Goal: Task Accomplishment & Management: Manage account settings

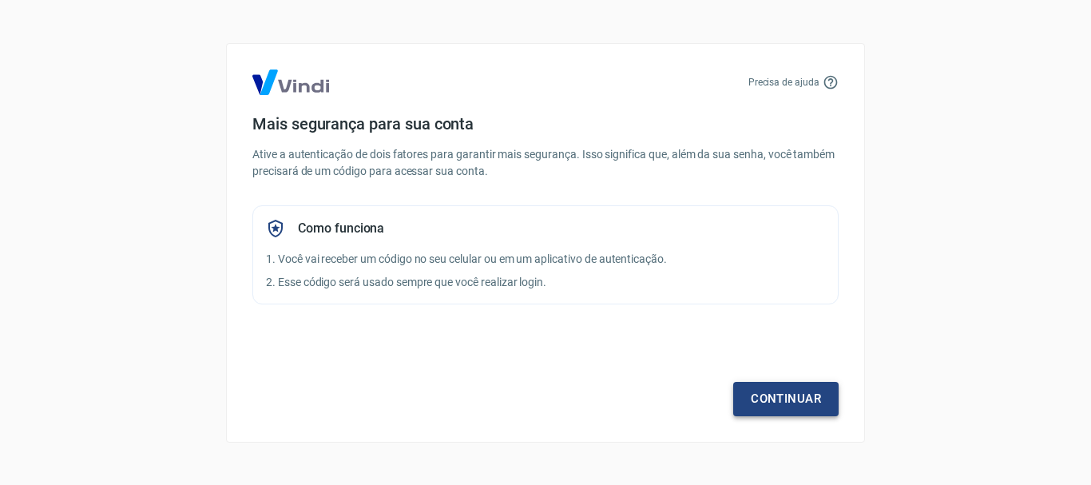
click at [787, 404] on link "Continuar" at bounding box center [785, 399] width 105 height 34
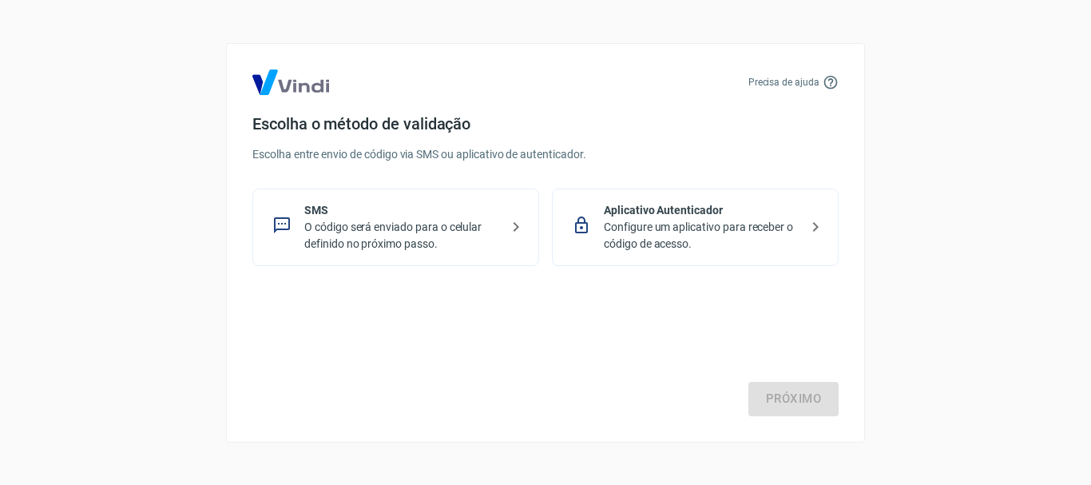
click at [474, 367] on div "Próximo" at bounding box center [545, 350] width 586 height 131
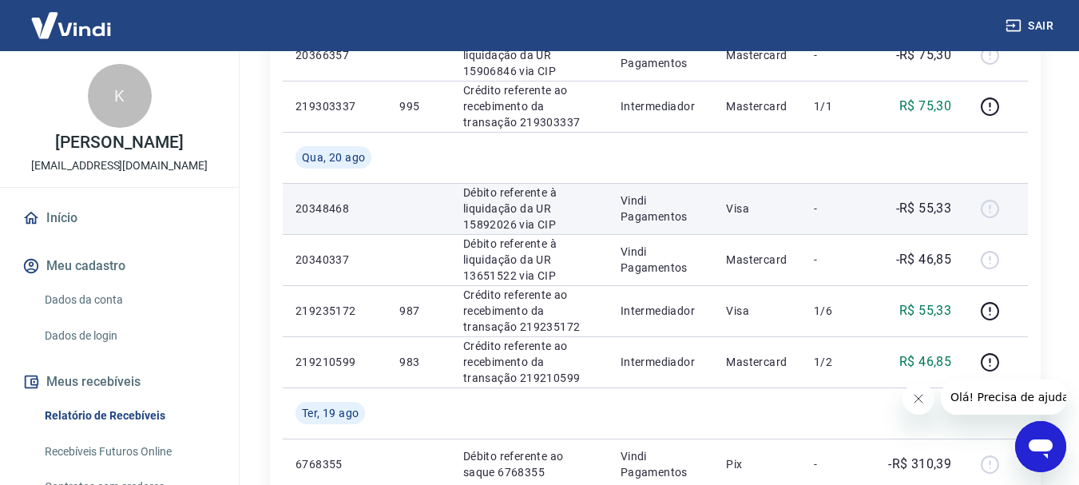
scroll to position [479, 0]
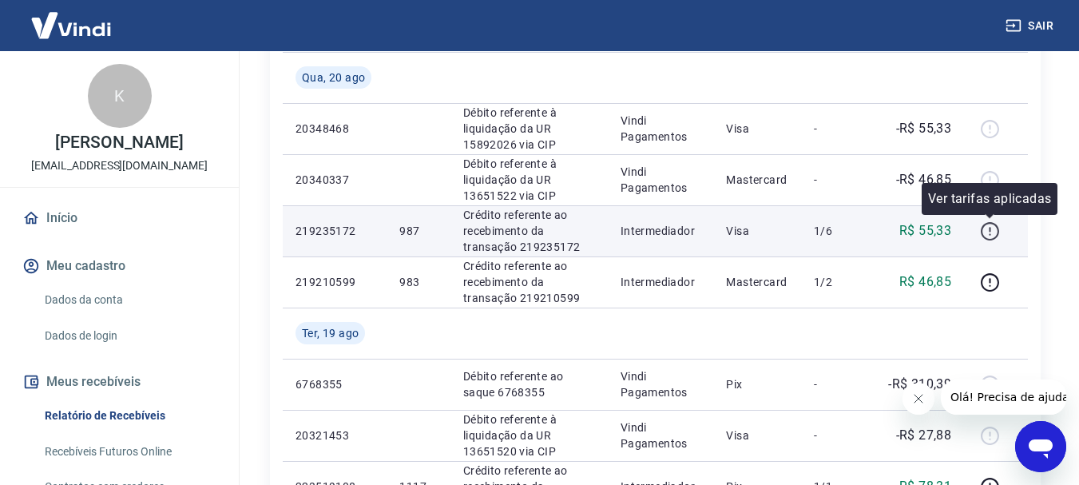
click at [990, 225] on icon "button" at bounding box center [990, 231] width 20 height 20
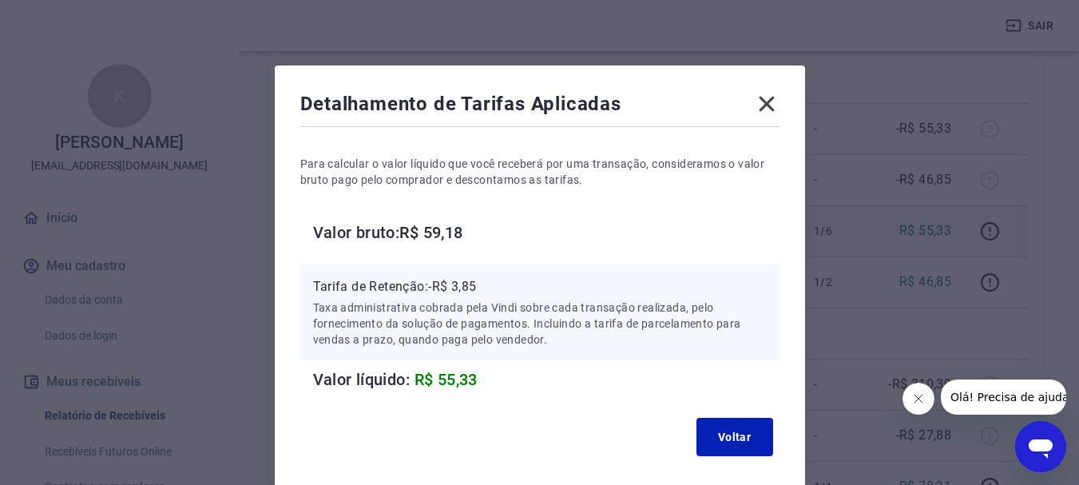
scroll to position [0, 0]
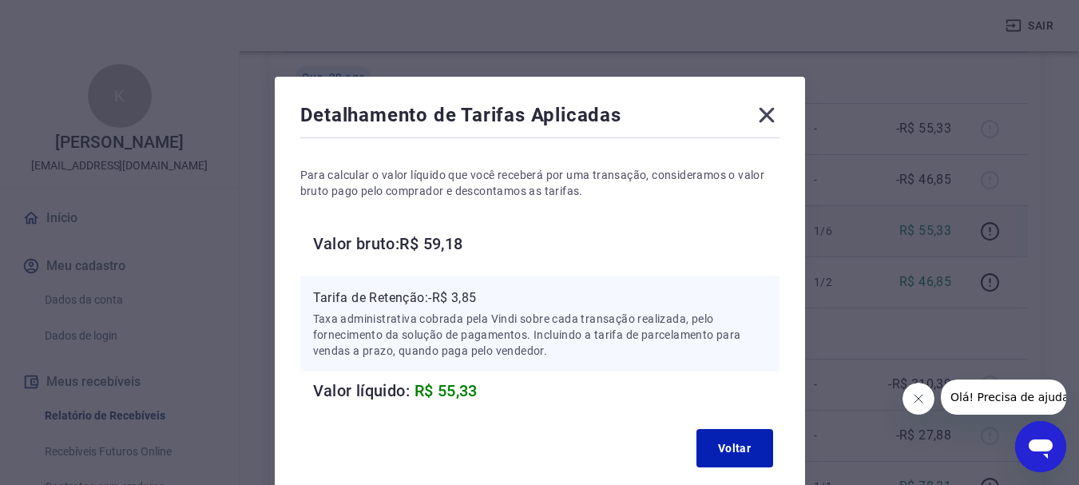
click at [765, 109] on icon at bounding box center [767, 115] width 26 height 26
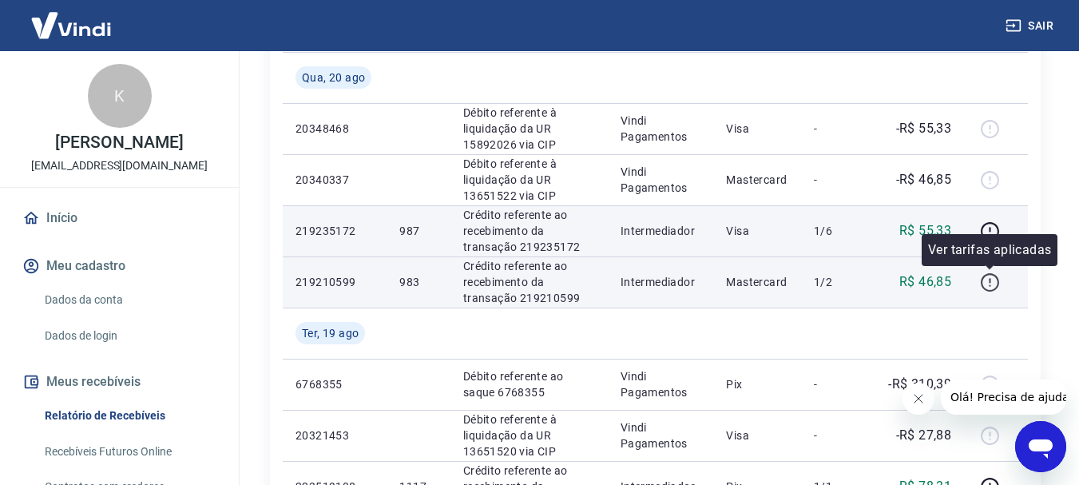
click at [987, 278] on icon "button" at bounding box center [990, 282] width 20 height 20
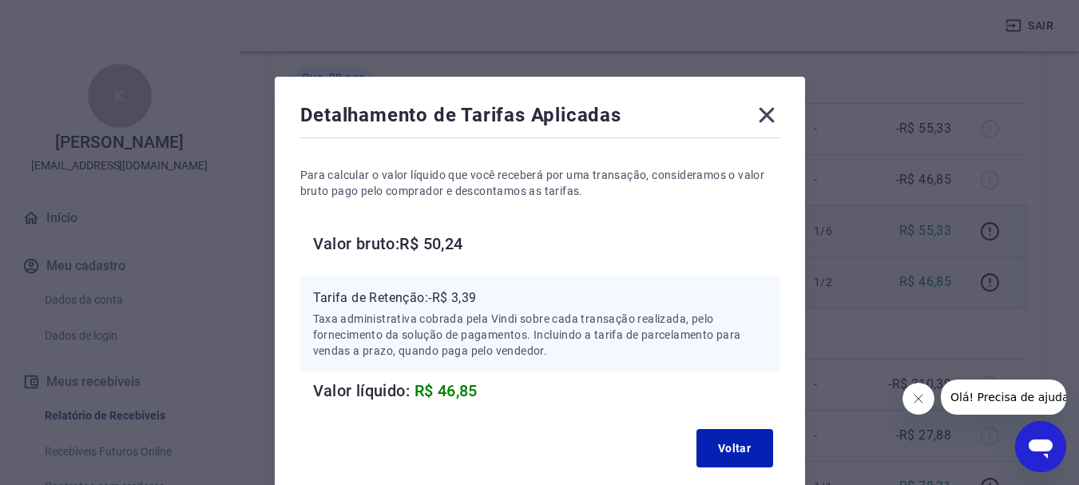
click at [770, 116] on icon at bounding box center [767, 115] width 26 height 26
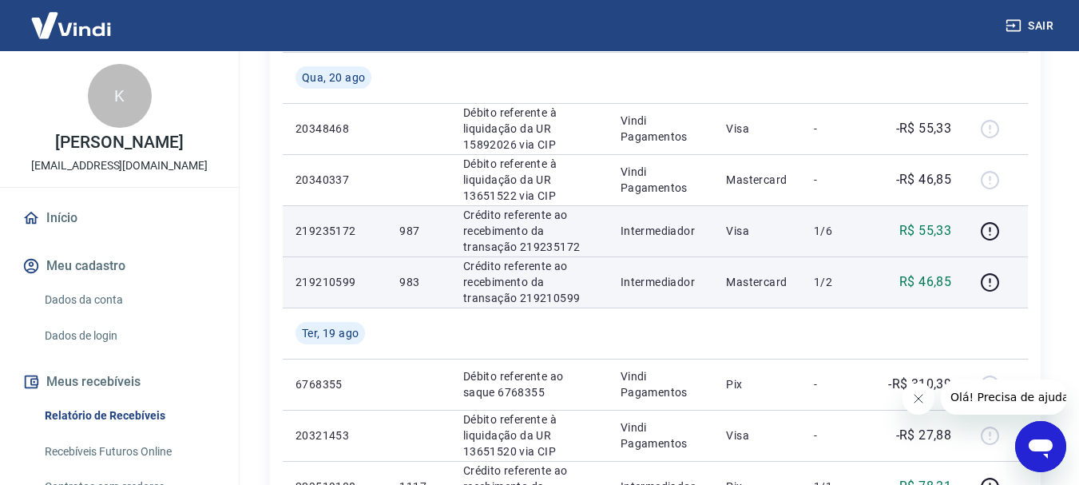
click at [522, 292] on p "Crédito referente ao recebimento da transação 219210599" at bounding box center [529, 282] width 132 height 48
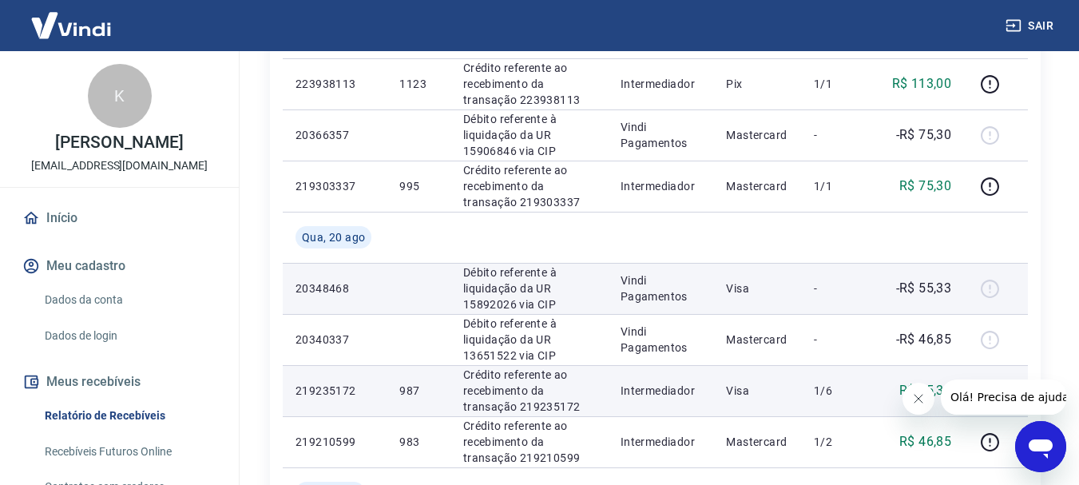
scroll to position [479, 0]
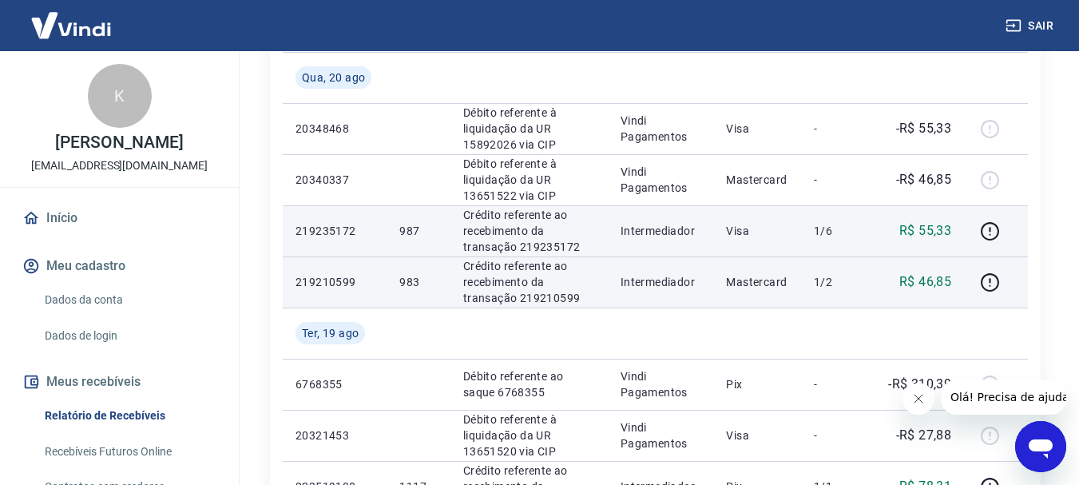
click at [561, 293] on p "Crédito referente ao recebimento da transação 219210599" at bounding box center [529, 282] width 132 height 48
click at [983, 284] on icon "button" at bounding box center [990, 282] width 18 height 18
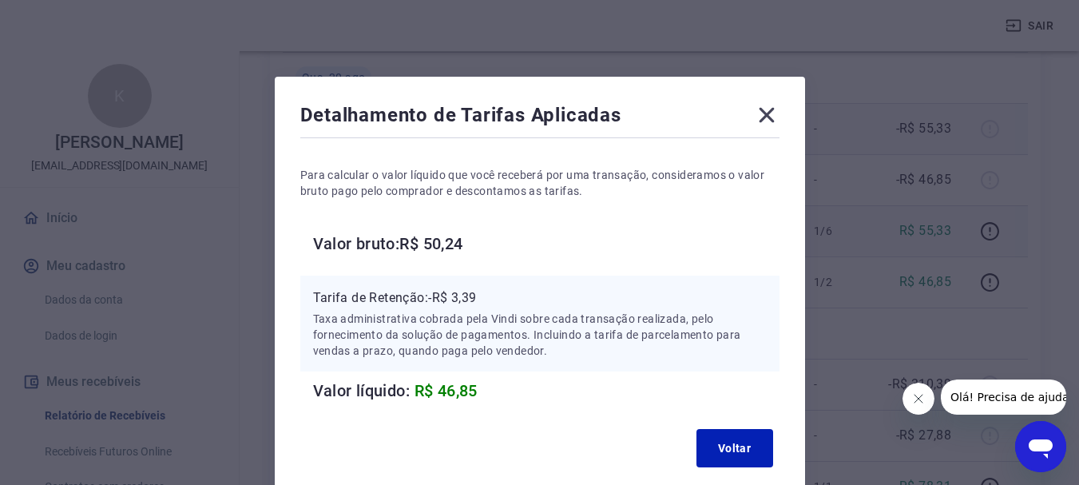
click at [772, 117] on icon at bounding box center [767, 115] width 26 height 26
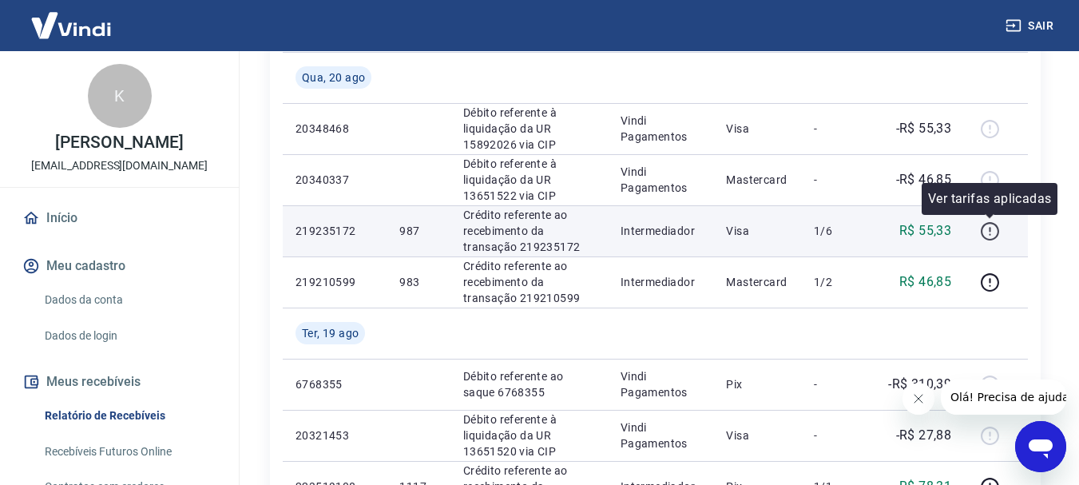
click at [985, 232] on icon "button" at bounding box center [990, 231] width 20 height 20
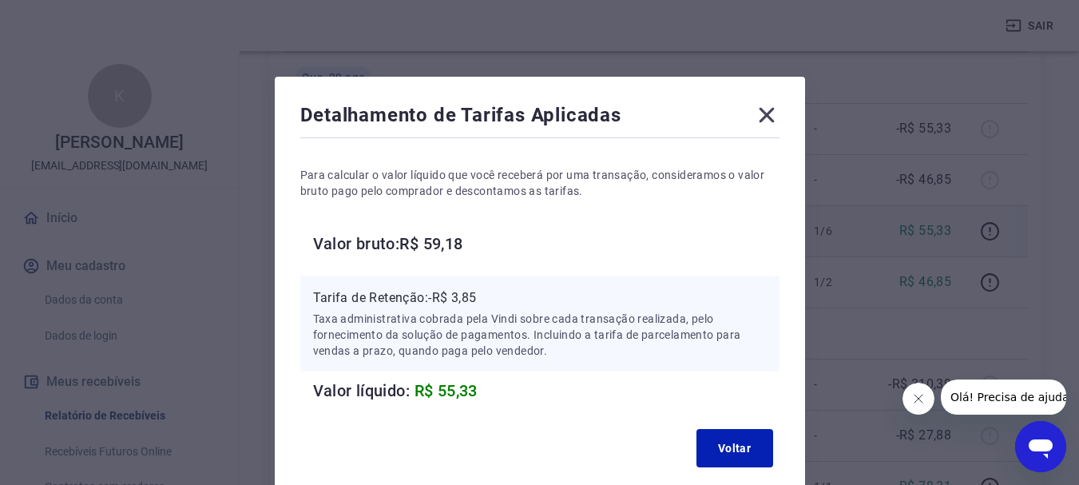
click at [763, 113] on icon at bounding box center [766, 115] width 15 height 15
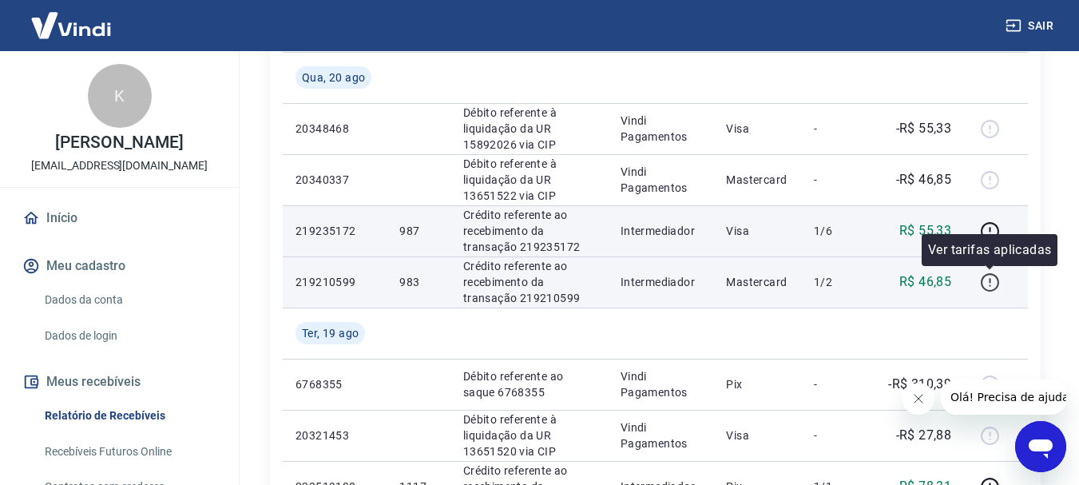
click at [985, 284] on icon "button" at bounding box center [990, 282] width 20 height 20
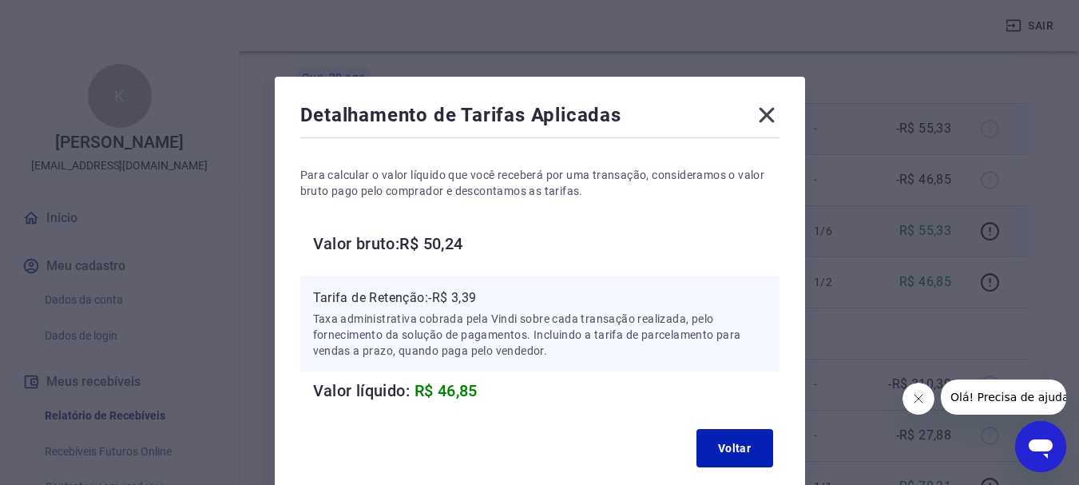
click at [764, 117] on icon at bounding box center [766, 115] width 15 height 15
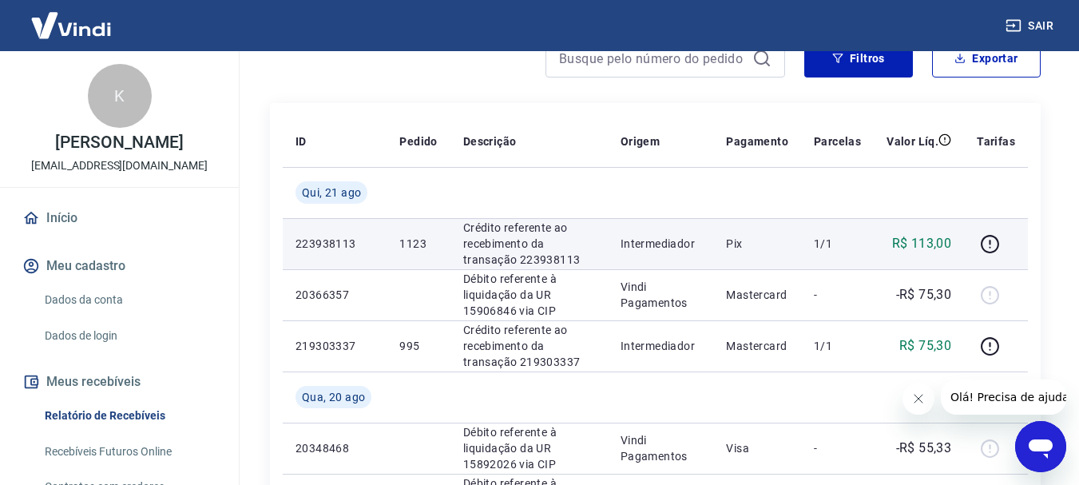
scroll to position [240, 0]
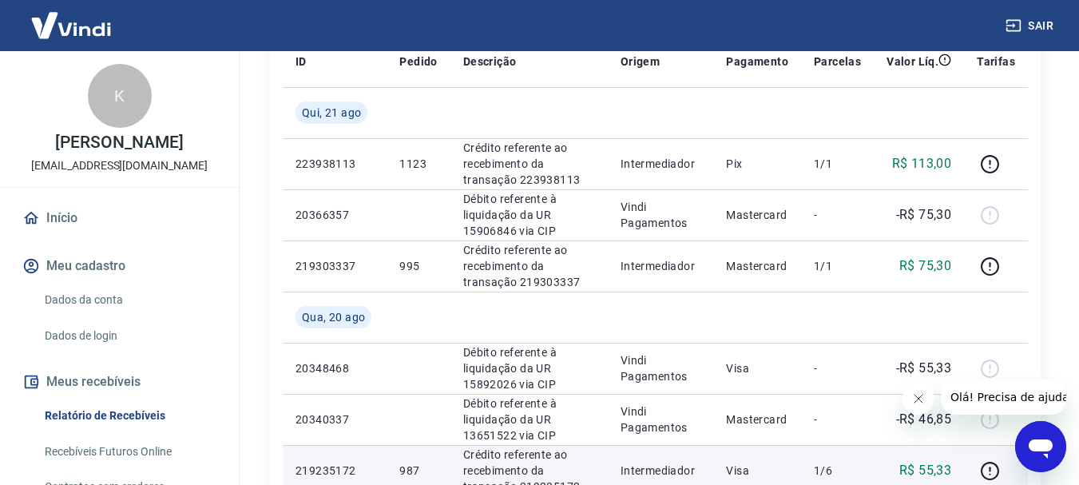
click at [87, 34] on img at bounding box center [71, 25] width 104 height 49
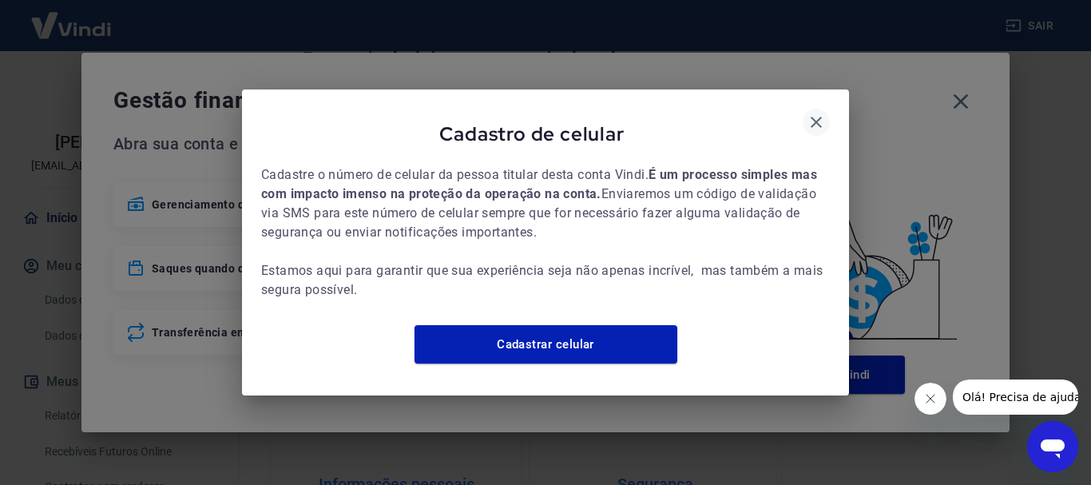
click at [818, 113] on icon "button" at bounding box center [816, 122] width 19 height 19
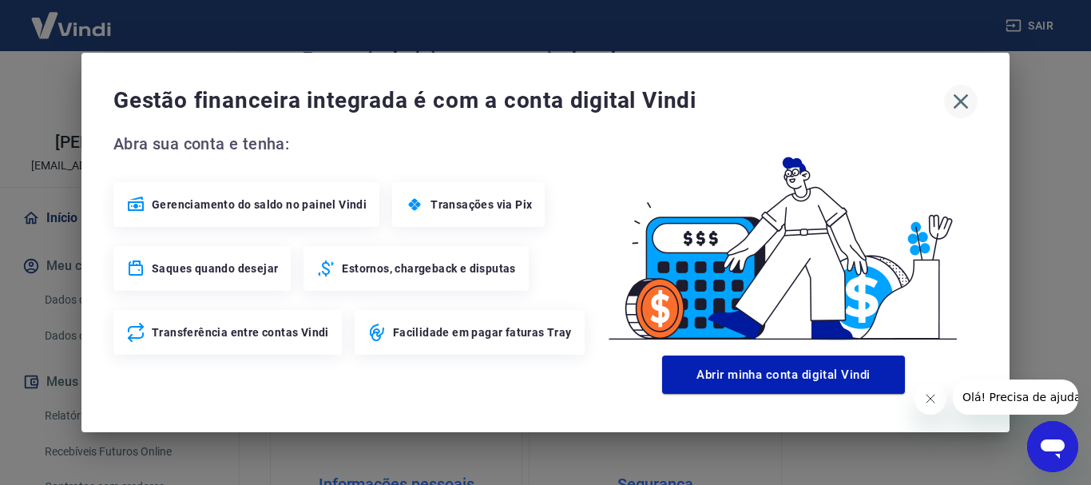
click at [955, 96] on icon "button" at bounding box center [961, 101] width 15 height 15
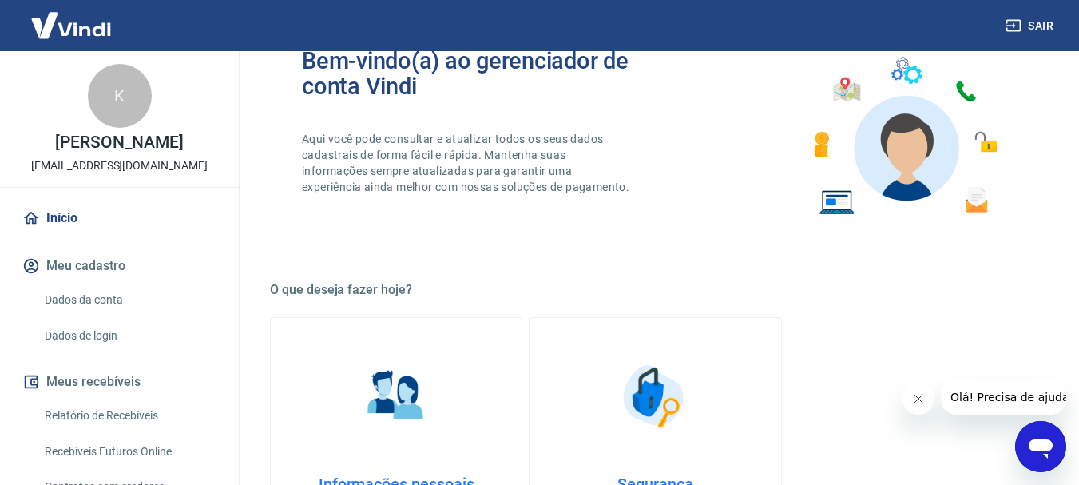
scroll to position [149, 0]
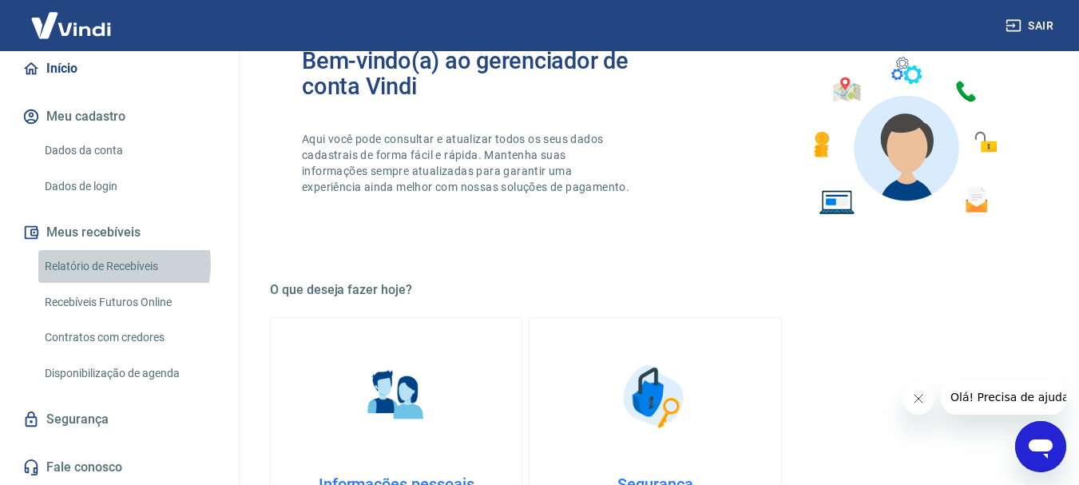
click at [109, 264] on link "Relatório de Recebíveis" at bounding box center [128, 266] width 181 height 33
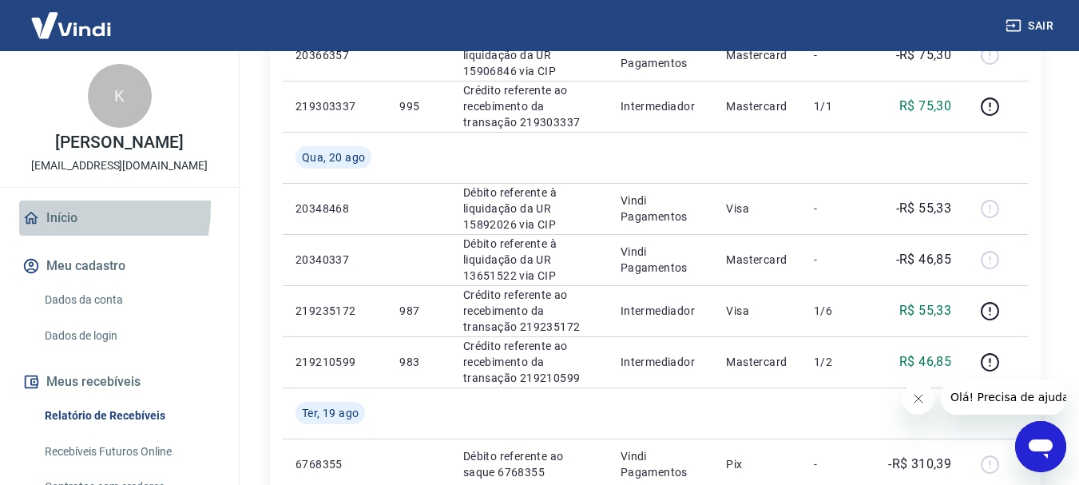
click at [53, 208] on link "Início" at bounding box center [119, 217] width 200 height 35
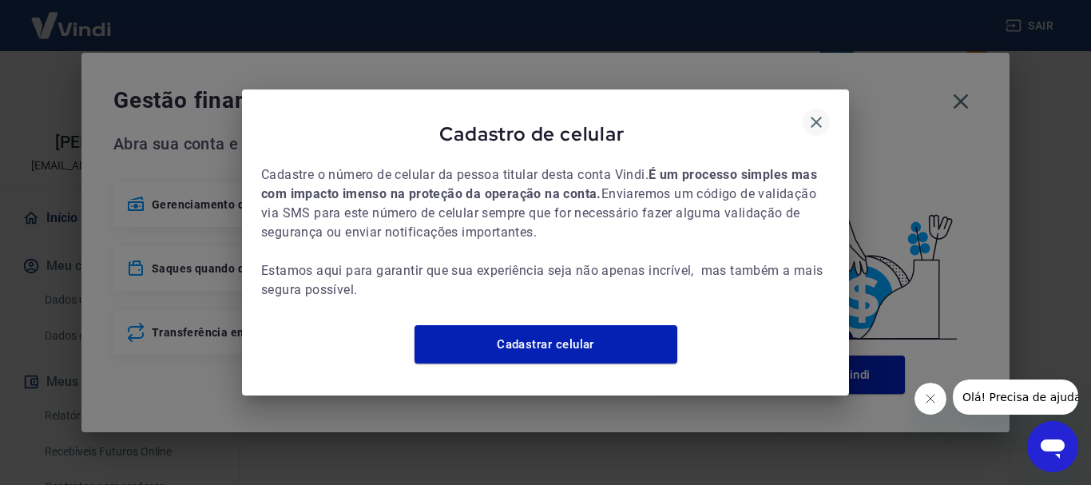
click at [821, 113] on icon "button" at bounding box center [816, 122] width 19 height 19
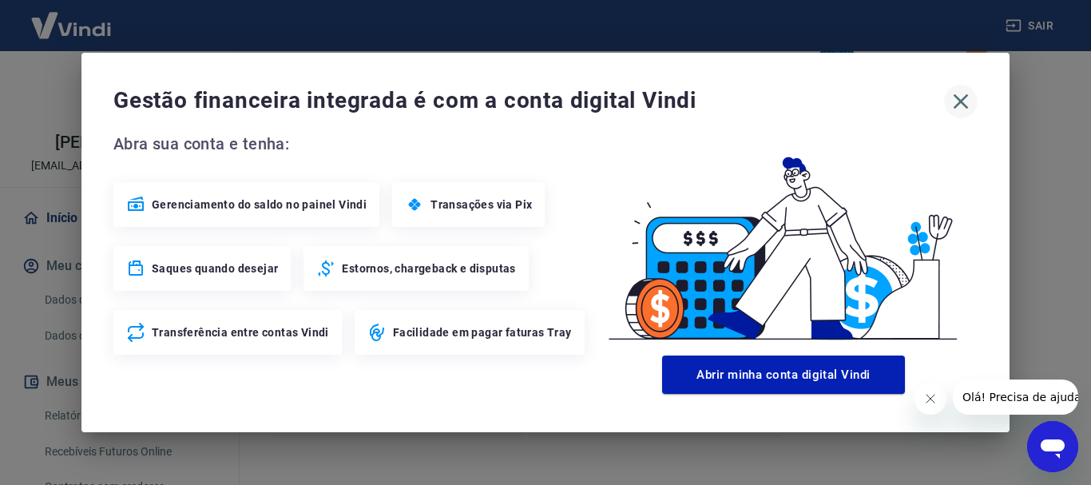
click at [965, 99] on icon "button" at bounding box center [961, 102] width 26 height 26
